Goal: Task Accomplishment & Management: Use online tool/utility

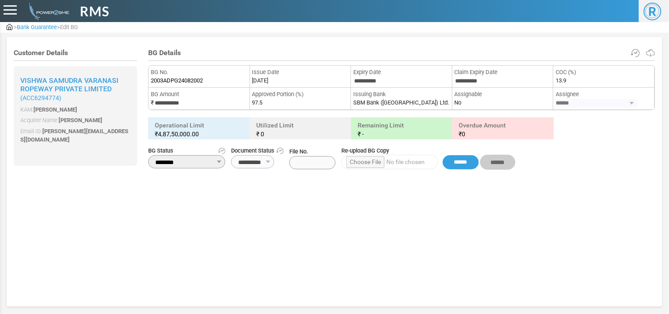
click at [41, 24] on span "Bank Guarantee" at bounding box center [37, 27] width 40 height 7
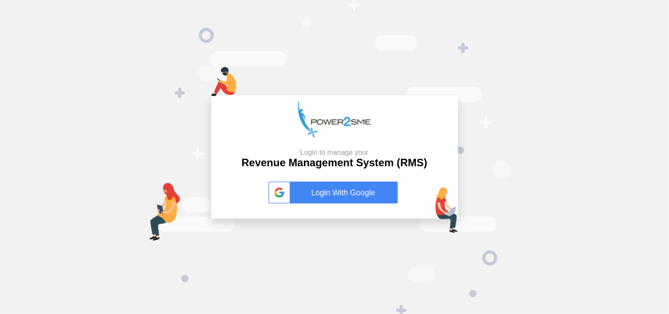
click at [341, 187] on link "Login With Google" at bounding box center [335, 193] width 132 height 22
